Goal: Transaction & Acquisition: Purchase product/service

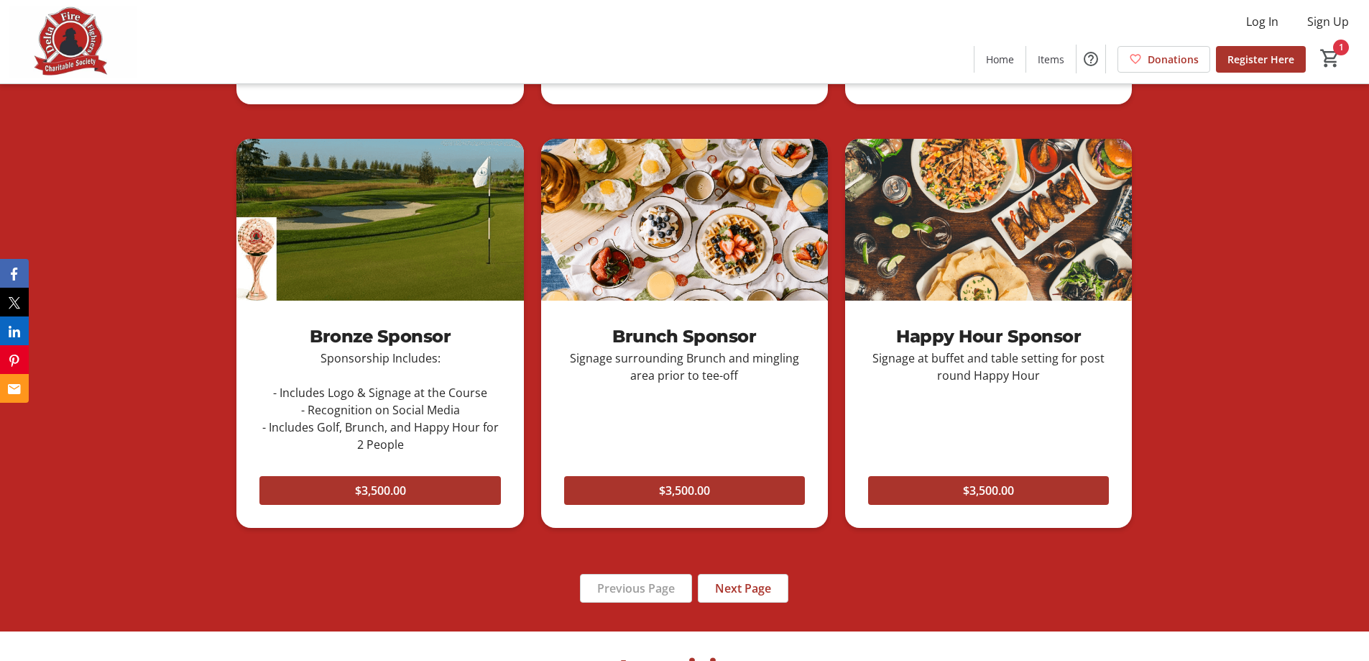
scroll to position [1366, 0]
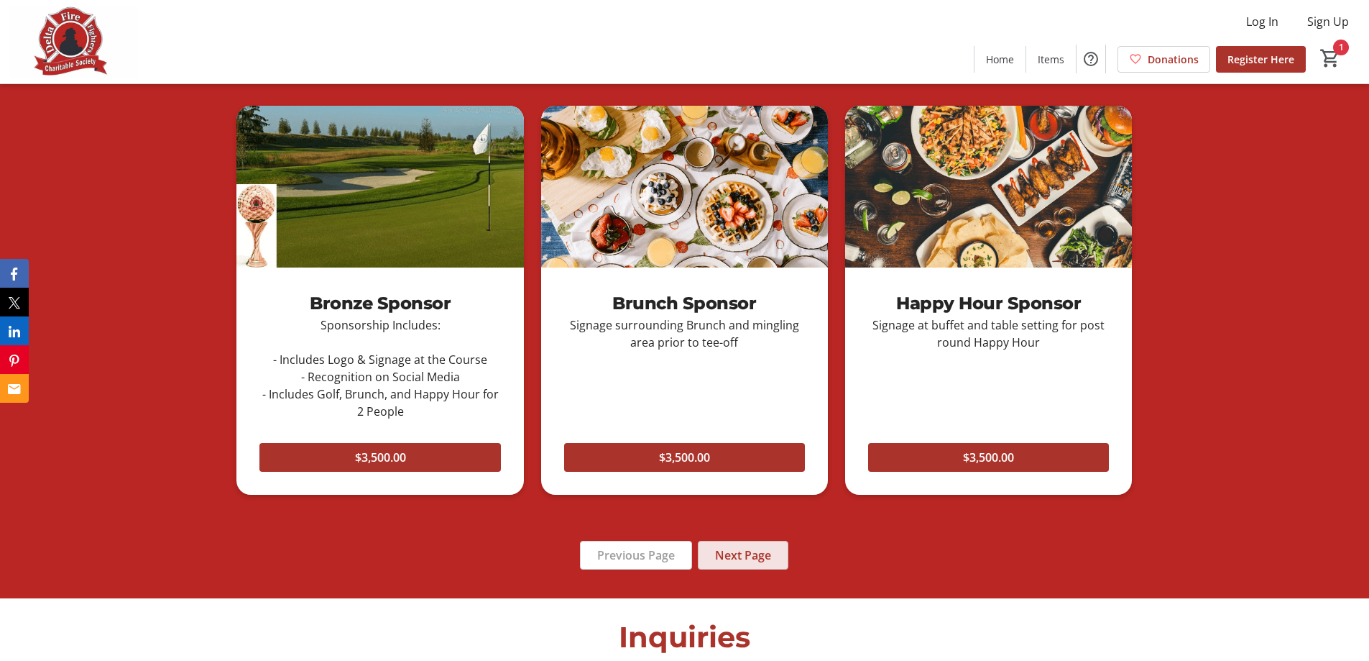
click at [742, 552] on span "Next Page" at bounding box center [743, 554] width 56 height 17
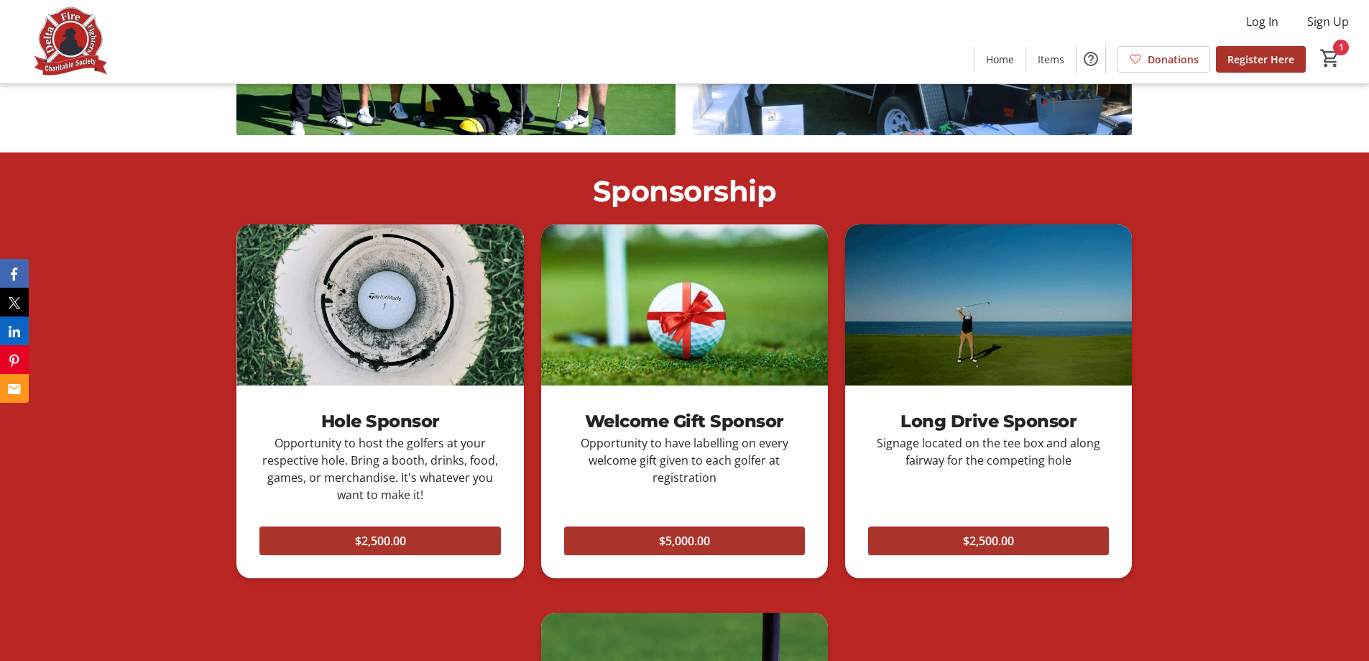
scroll to position [791, 0]
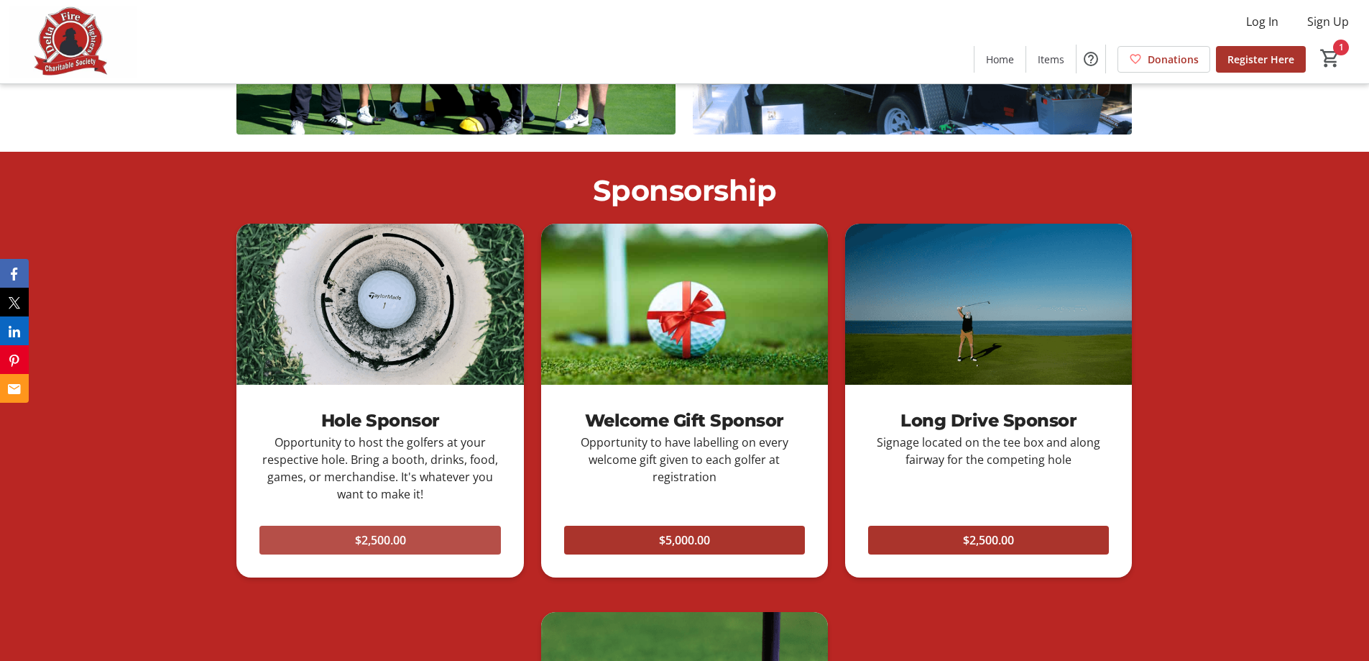
click at [397, 541] on span "$2,500.00" at bounding box center [380, 539] width 51 height 17
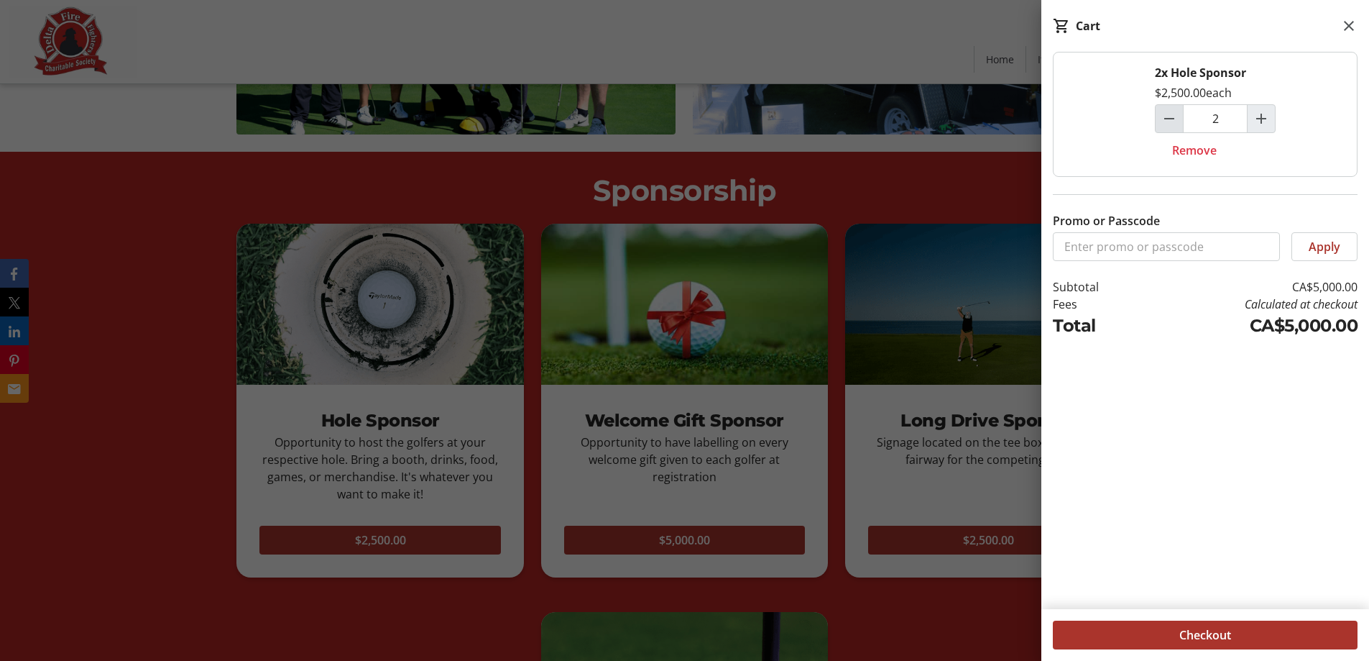
click at [1166, 118] on mat-icon "Decrement by one" at bounding box center [1169, 118] width 17 height 17
type input "1"
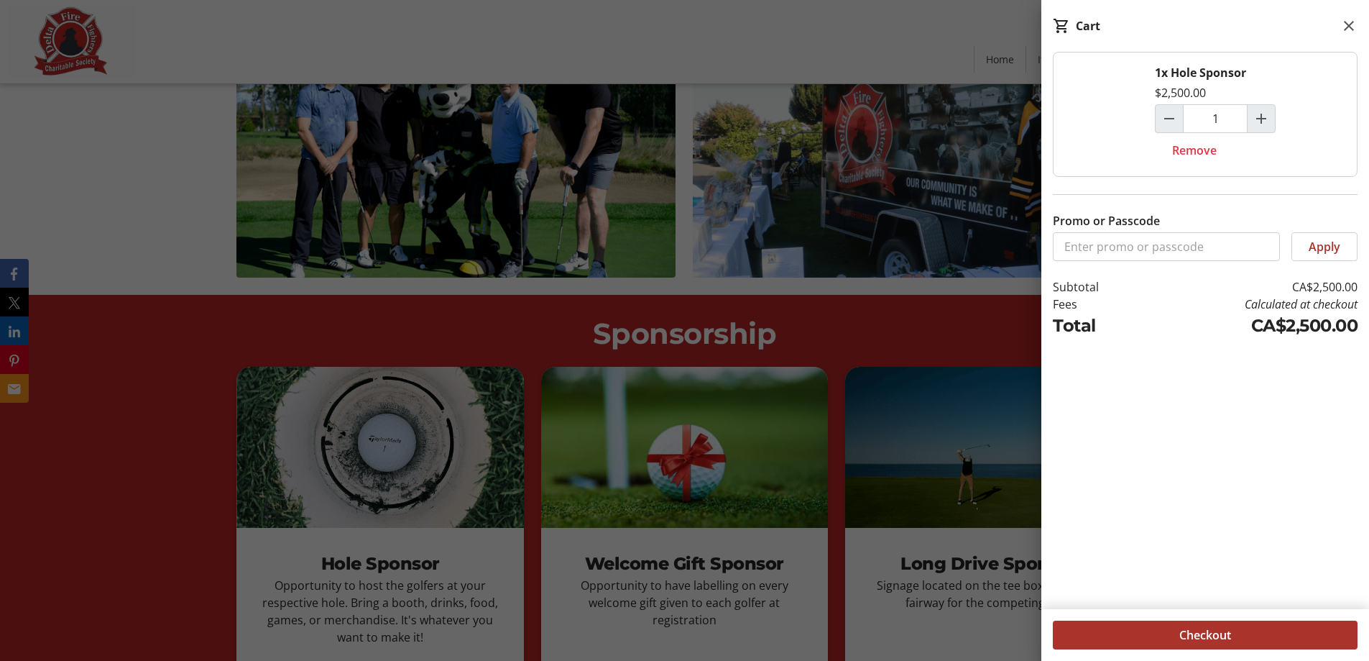
scroll to position [647, 0]
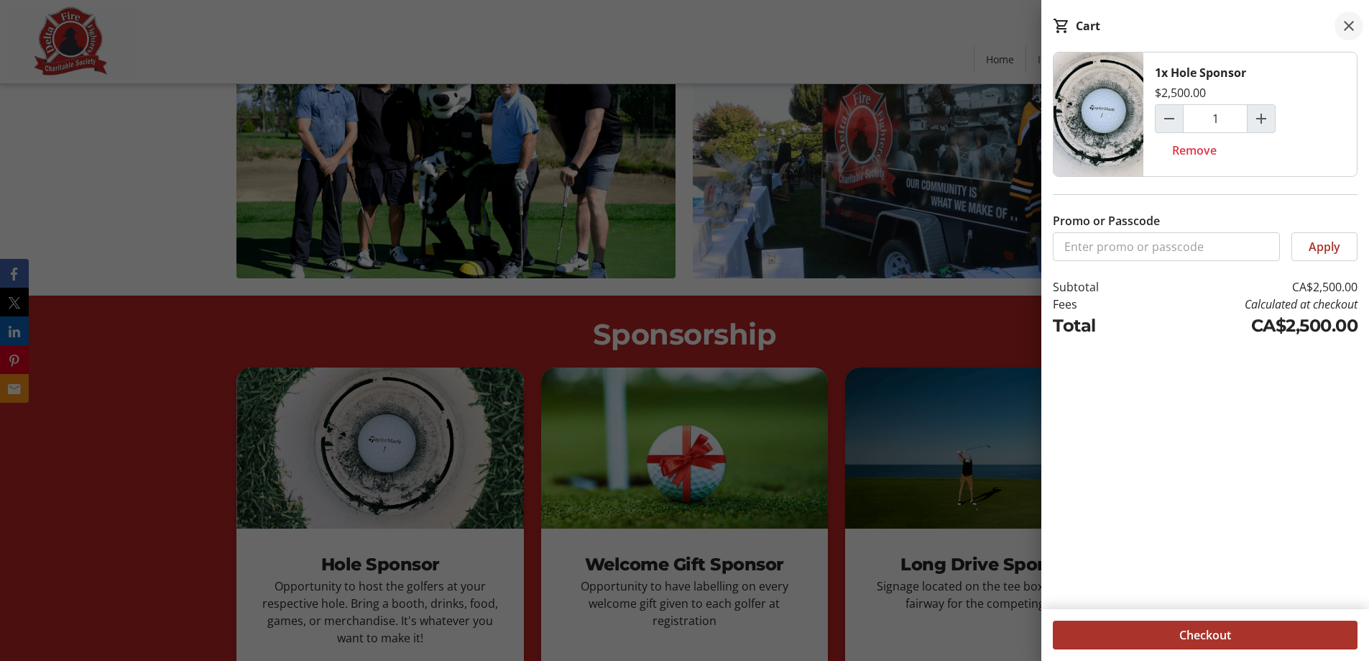
click at [1351, 22] on mat-icon at bounding box center [1348, 25] width 17 height 17
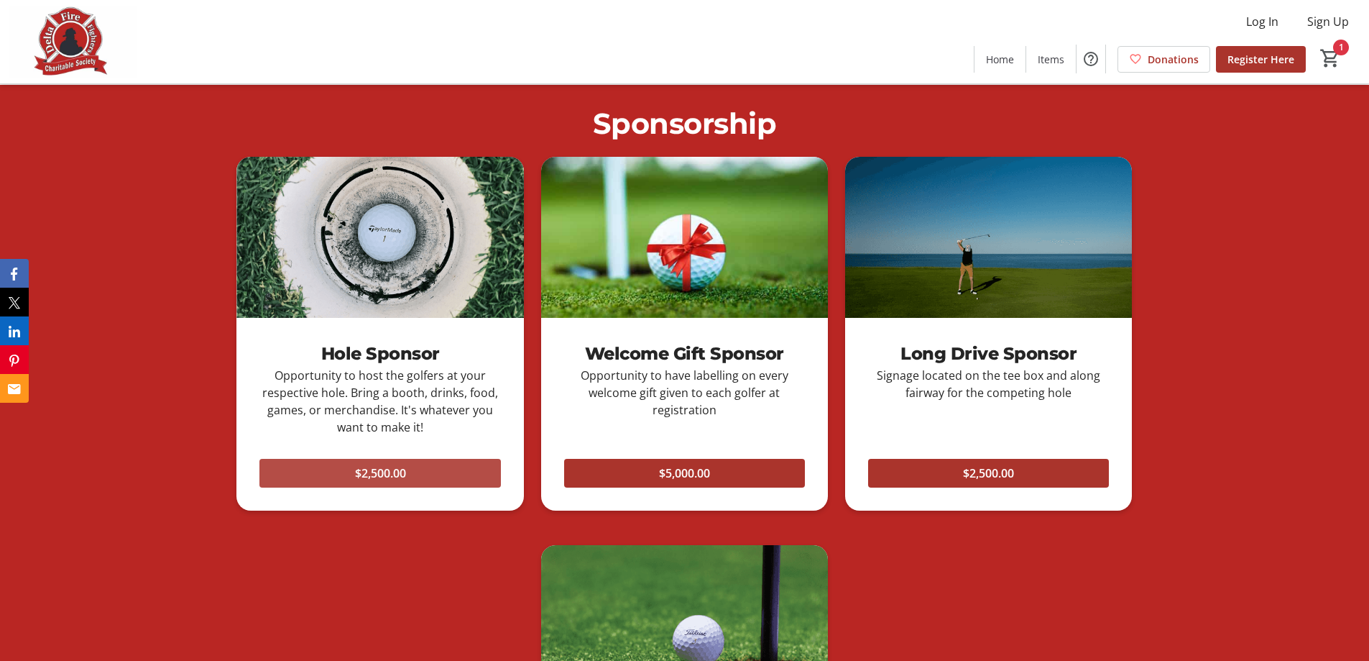
scroll to position [785, 0]
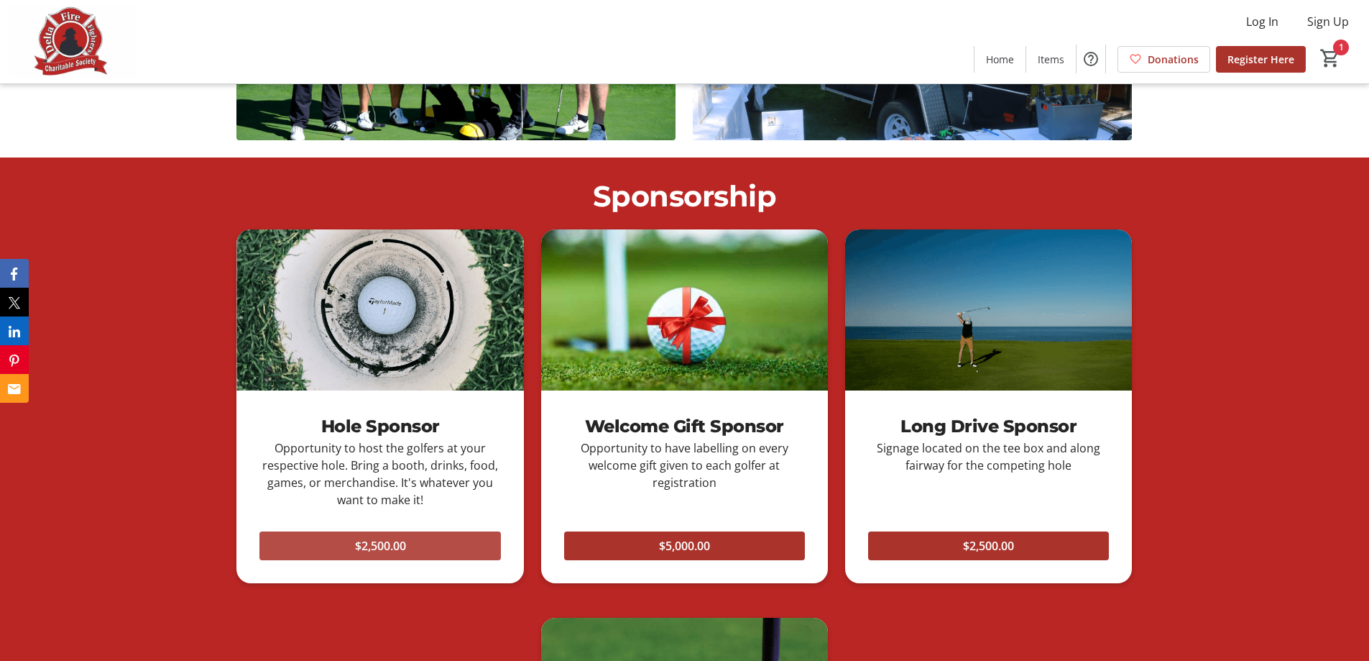
click at [418, 547] on span at bounding box center [379, 545] width 241 height 35
type input "2"
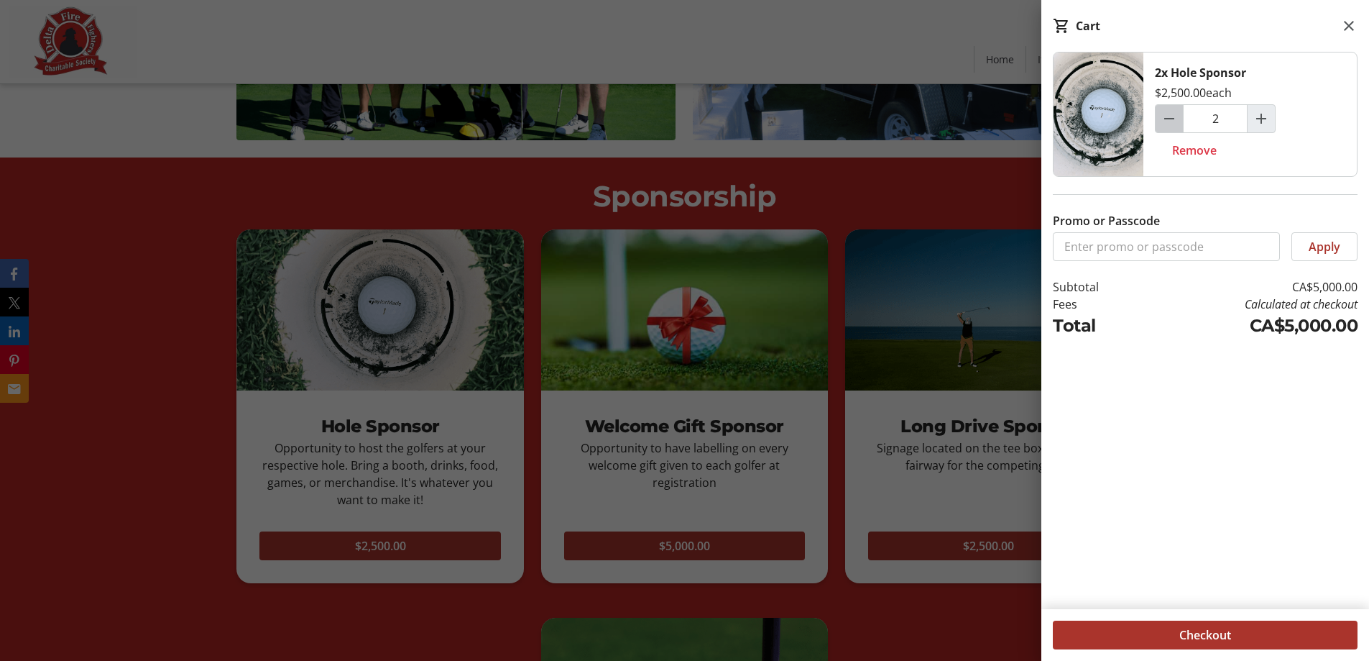
click at [1160, 115] on span "Decrement by one" at bounding box center [1169, 118] width 27 height 27
type input "1"
drag, startPoint x: 1353, startPoint y: 21, endPoint x: 1207, endPoint y: 61, distance: 152.0
click at [1353, 21] on mat-icon at bounding box center [1348, 25] width 17 height 17
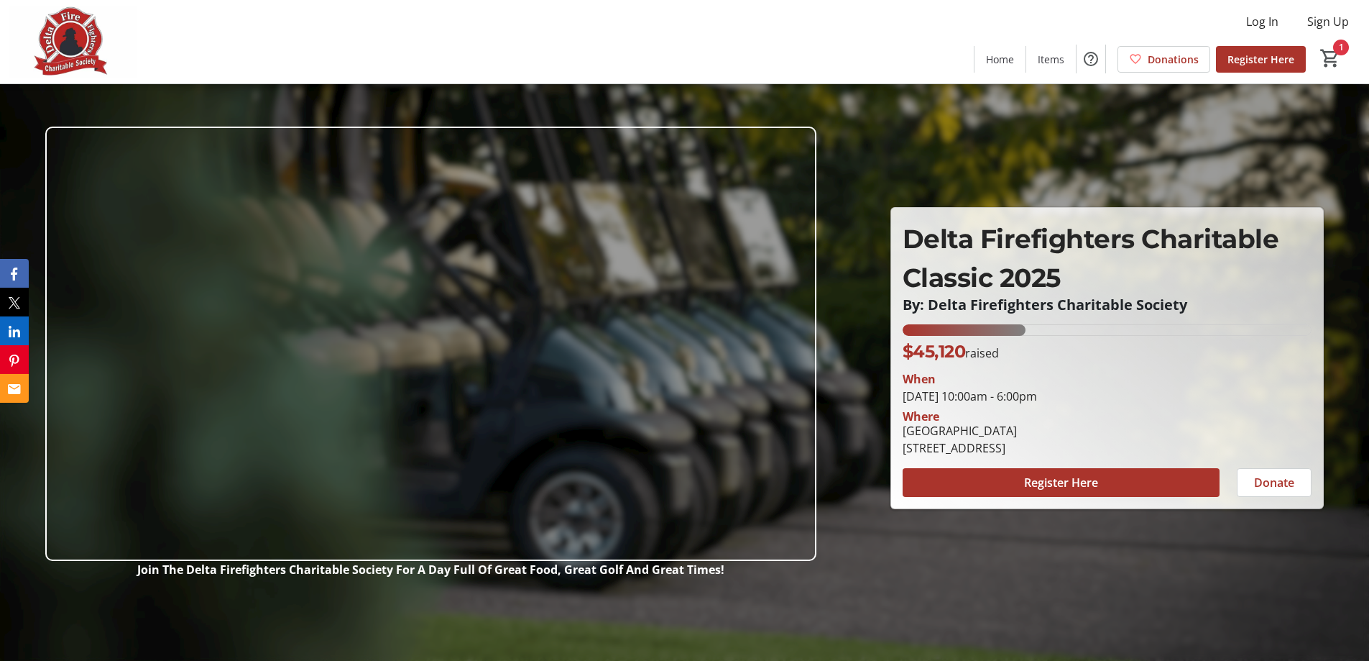
scroll to position [144, 0]
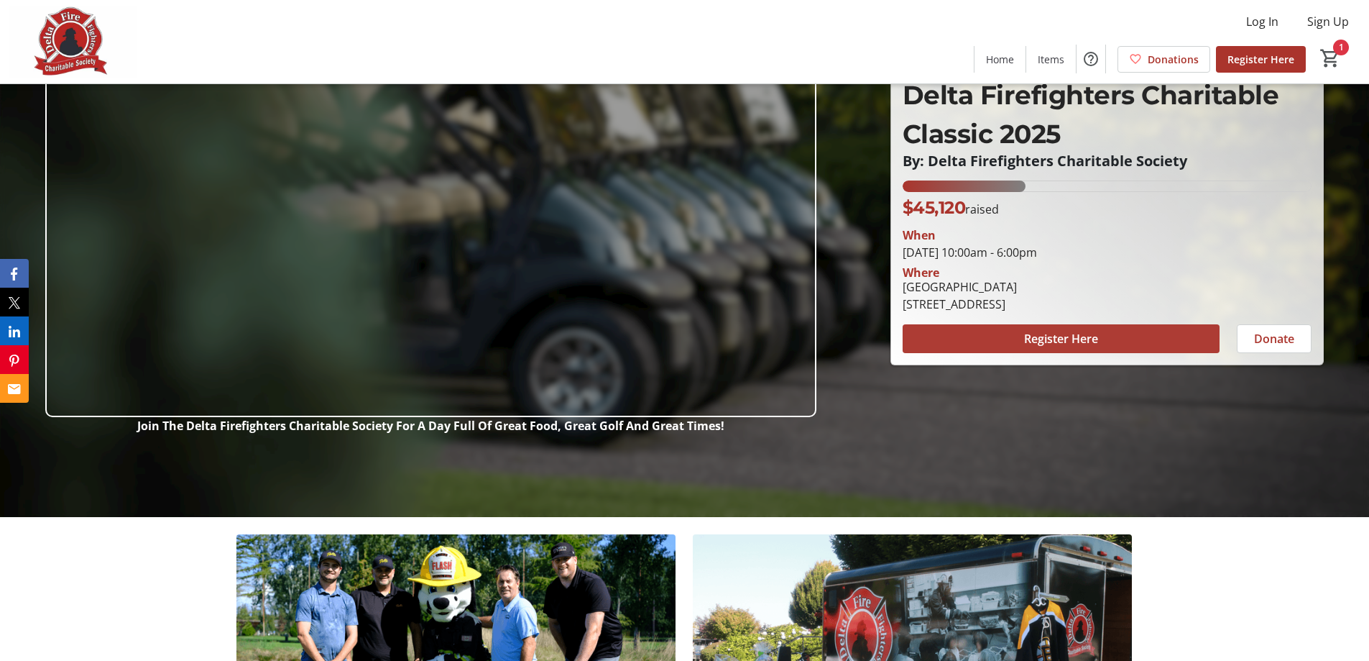
click at [988, 341] on span at bounding box center [1061, 338] width 317 height 35
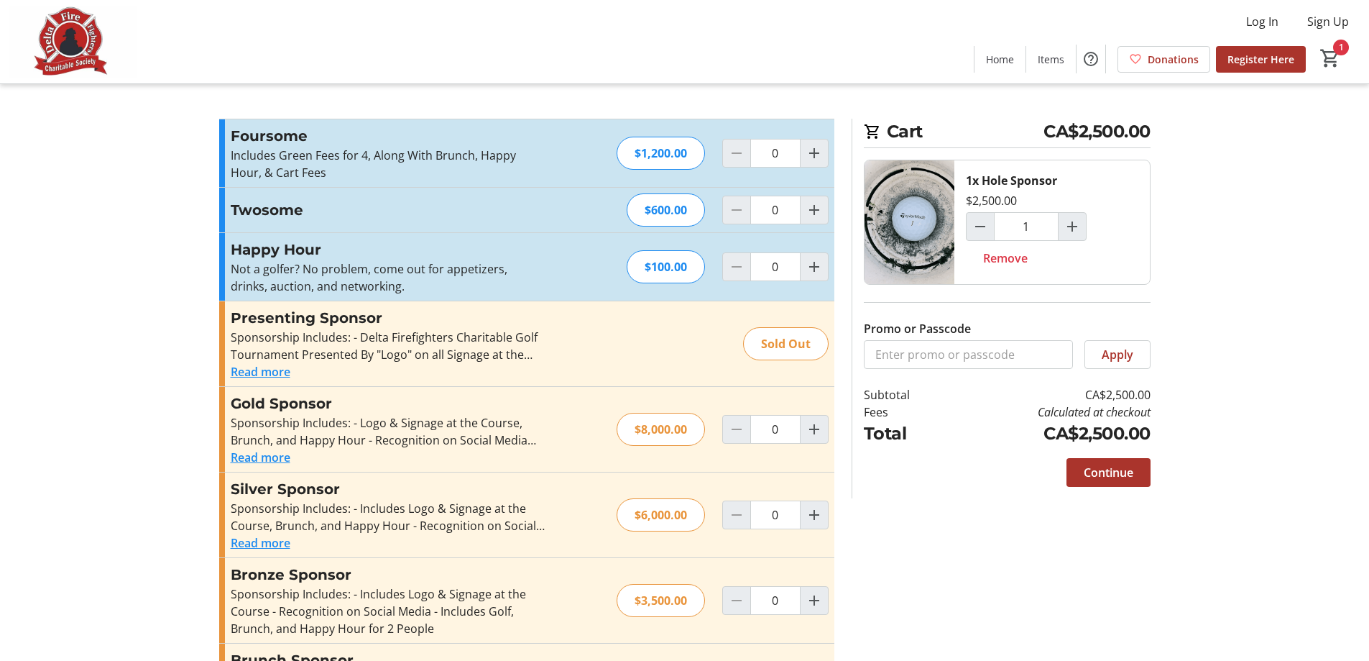
click at [73, 50] on img at bounding box center [73, 42] width 128 height 72
